Goal: Entertainment & Leisure: Consume media (video, audio)

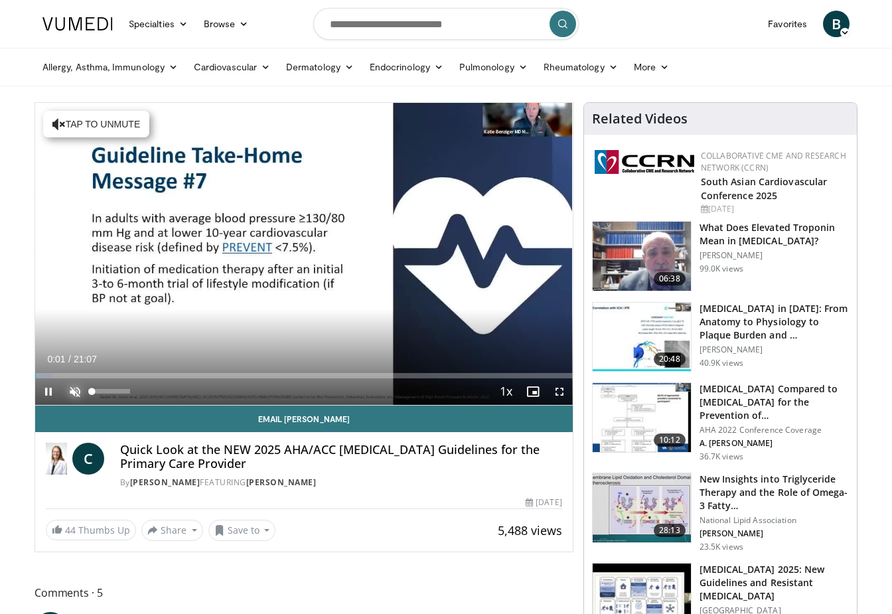
click at [76, 384] on span "Video Player" at bounding box center [75, 391] width 27 height 27
click at [38, 390] on span "Video Player" at bounding box center [48, 391] width 27 height 27
click at [41, 392] on span "Video Player" at bounding box center [48, 391] width 27 height 27
click at [52, 392] on span "Video Player" at bounding box center [48, 391] width 27 height 27
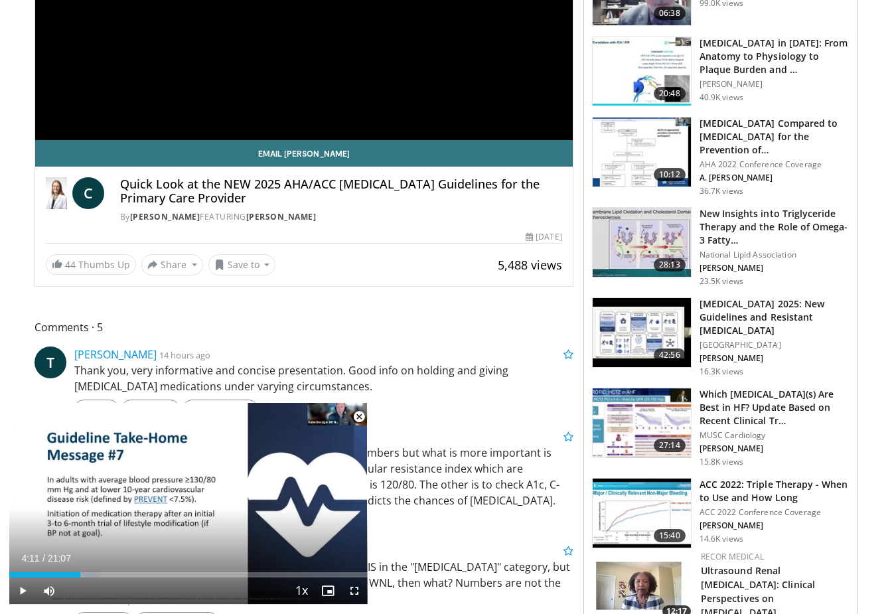
scroll to position [332, 0]
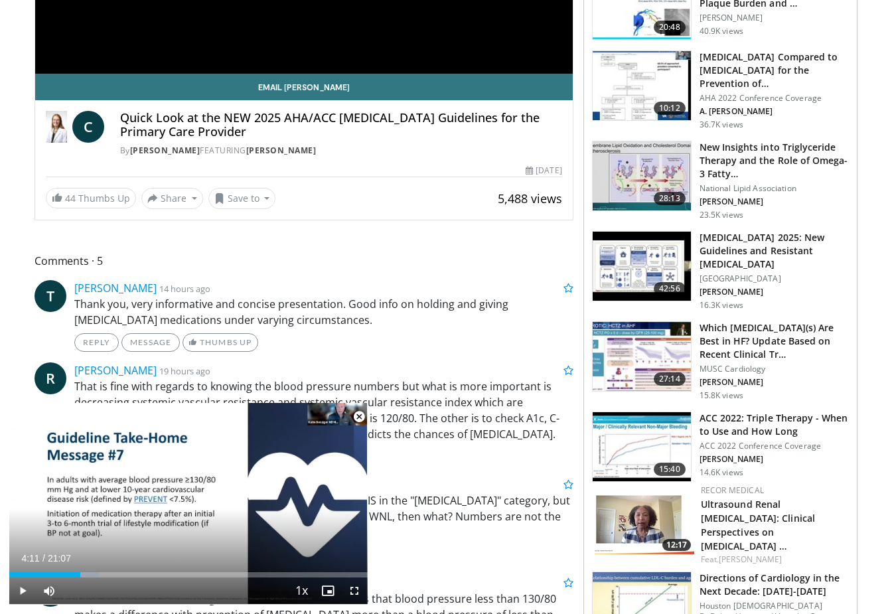
click at [355, 416] on span "Video Player" at bounding box center [359, 417] width 27 height 27
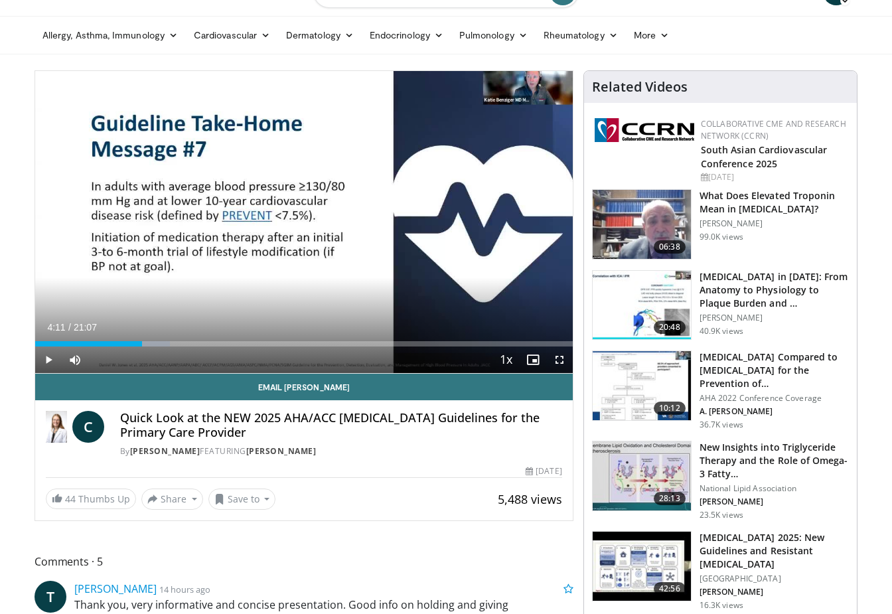
scroll to position [0, 0]
